Goal: Task Accomplishment & Management: Manage account settings

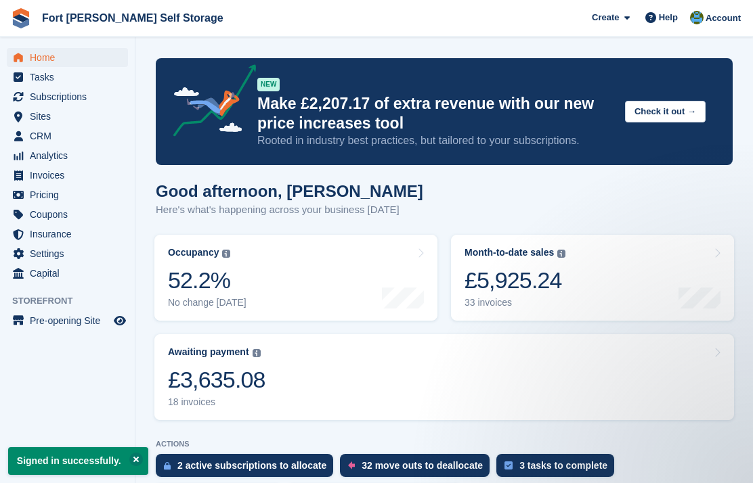
click at [244, 380] on div "£3,635.08" at bounding box center [216, 380] width 97 height 28
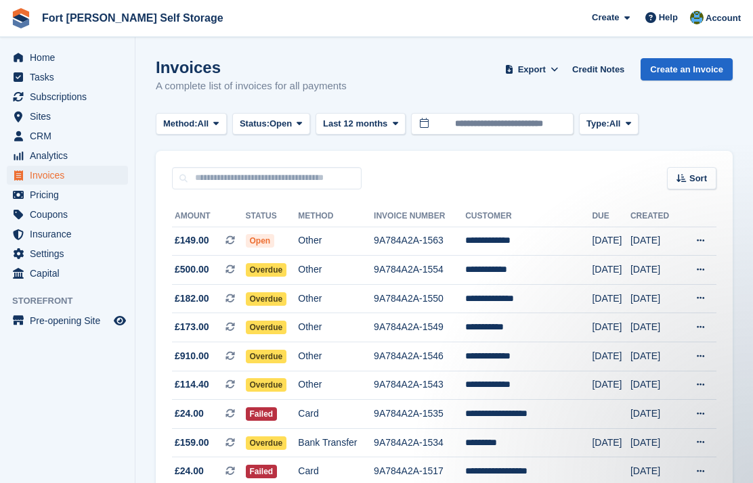
click at [61, 93] on span "Subscriptions" at bounding box center [70, 96] width 81 height 19
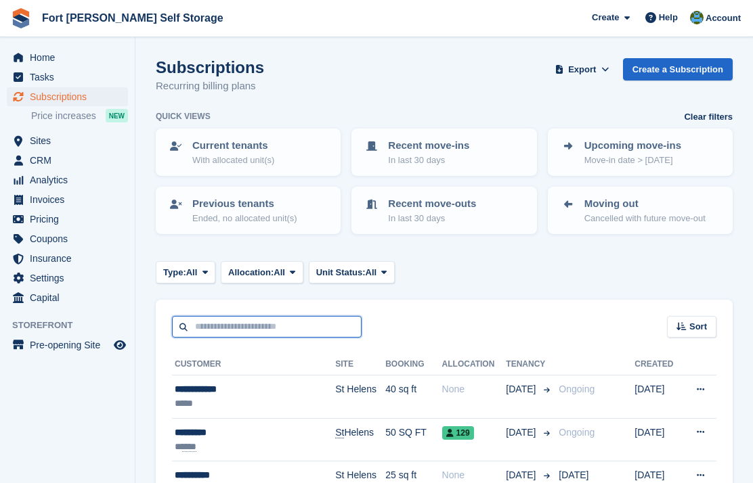
click at [233, 328] on input "text" at bounding box center [267, 327] width 190 height 22
type input "*****"
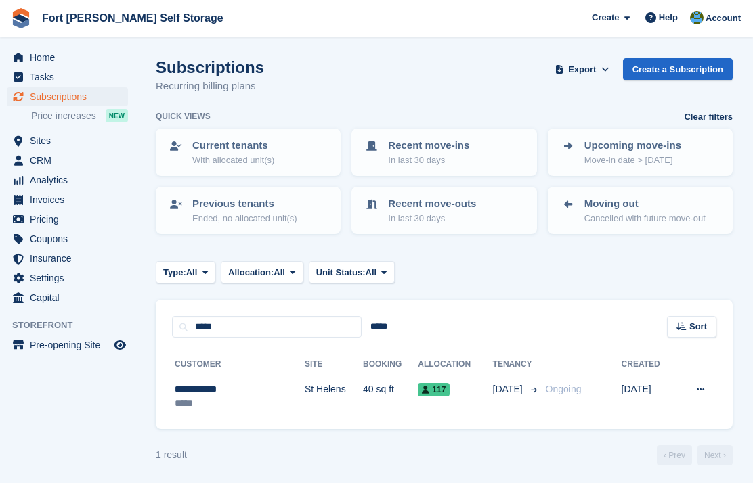
click at [221, 394] on div "**********" at bounding box center [220, 390] width 91 height 14
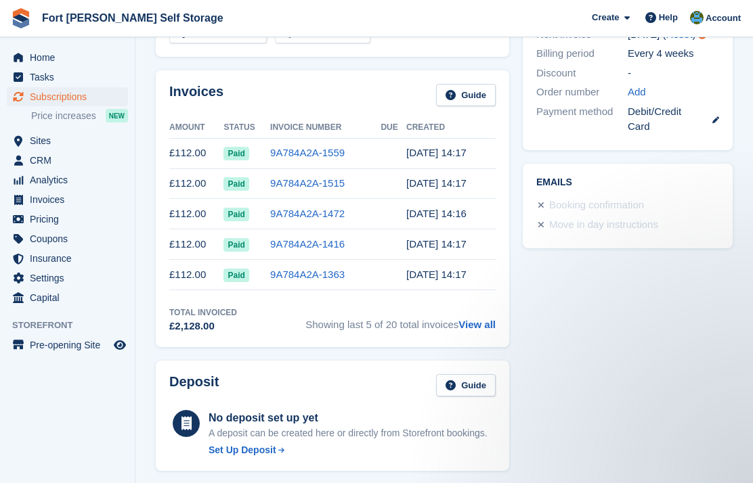
scroll to position [393, 0]
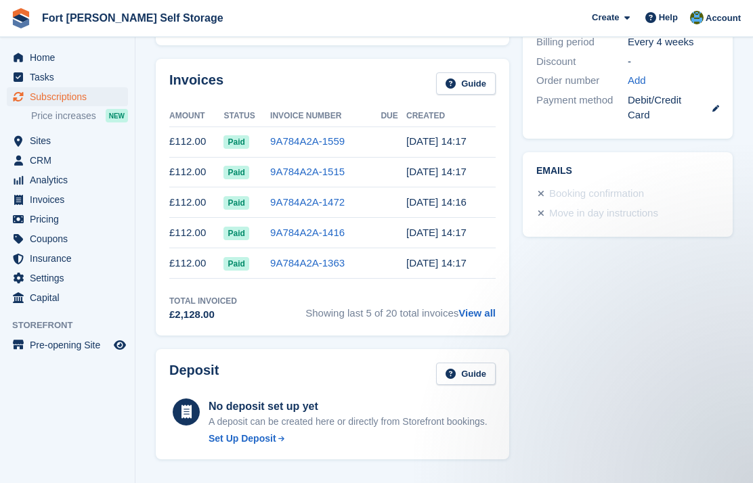
click at [478, 311] on link "View all" at bounding box center [476, 313] width 37 height 12
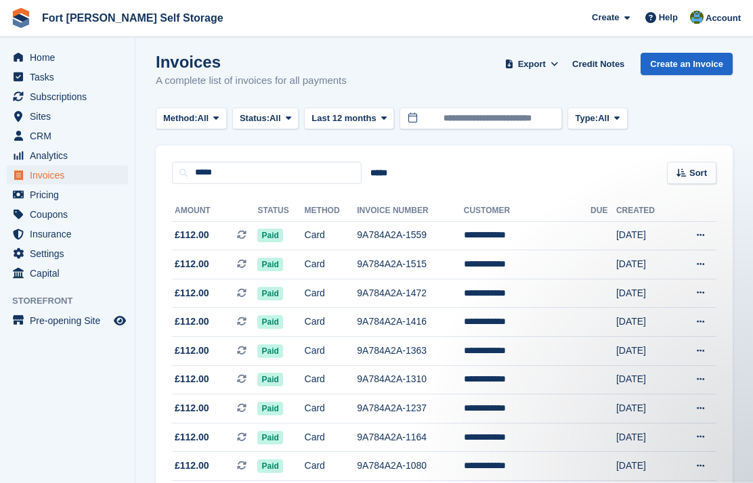
scroll to position [7, 0]
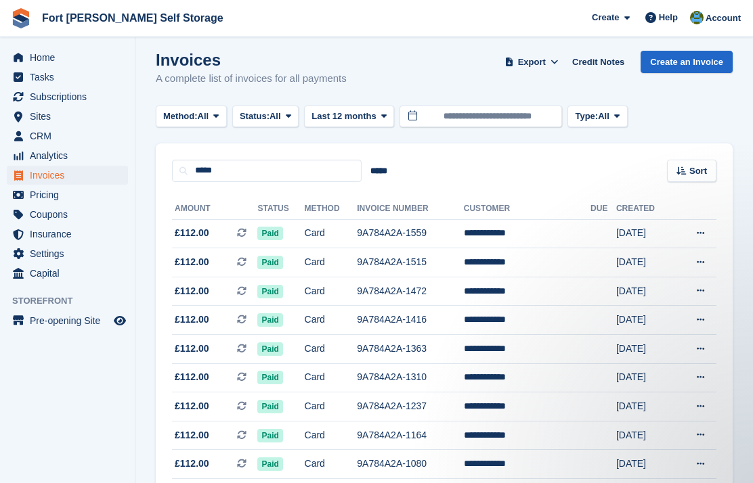
click at [395, 227] on td "9A784A2A-1559" at bounding box center [410, 233] width 106 height 29
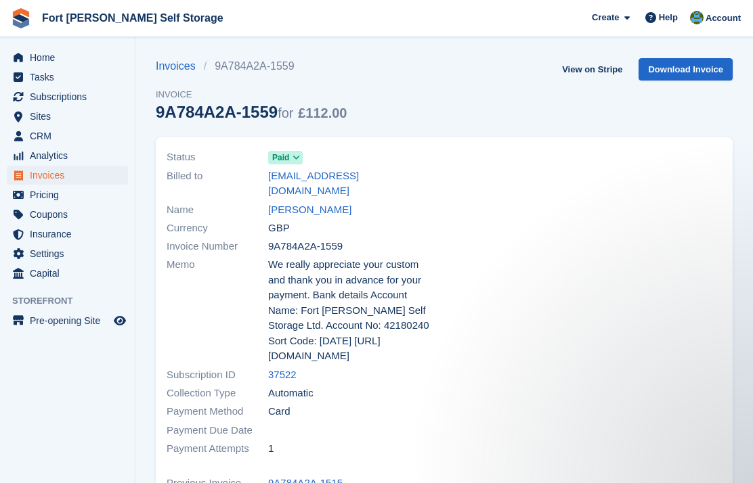
click at [300, 202] on link "[PERSON_NAME]" at bounding box center [309, 210] width 83 height 16
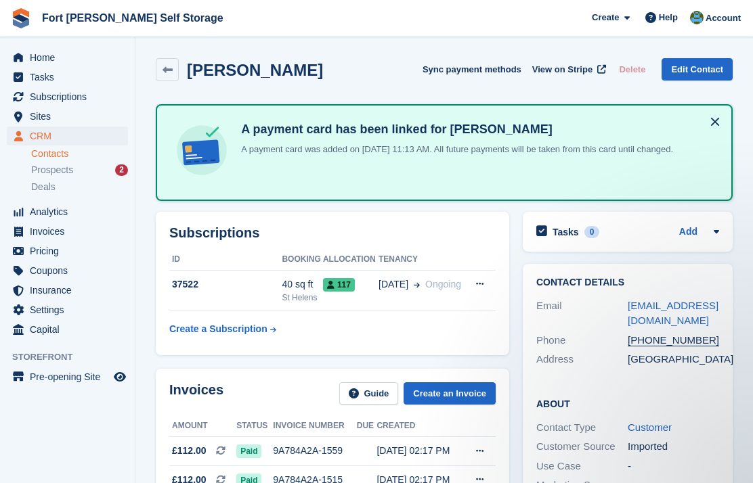
click at [563, 77] on link "View on Stripe" at bounding box center [568, 69] width 82 height 22
click at [567, 68] on span "View on Stripe" at bounding box center [562, 70] width 60 height 14
